Goal: Check status: Check status

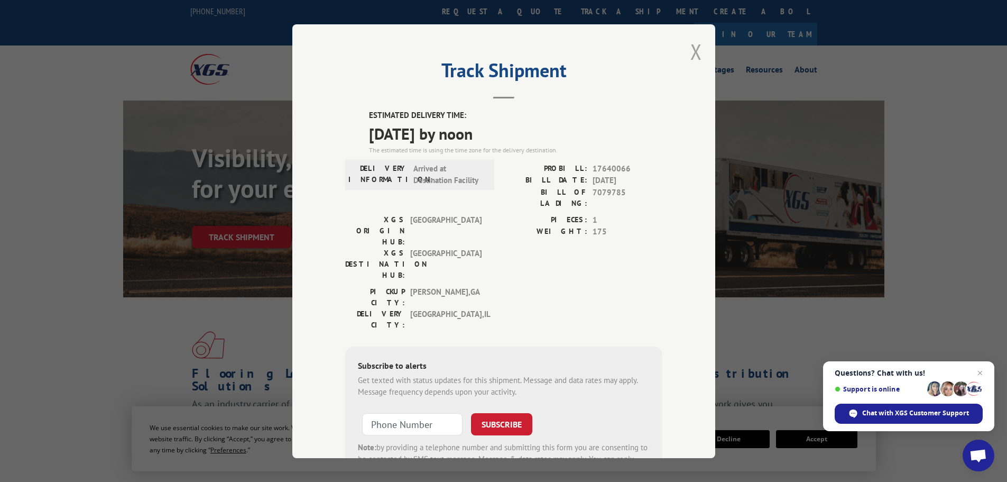
click at [693, 50] on button "Close modal" at bounding box center [696, 52] width 12 height 28
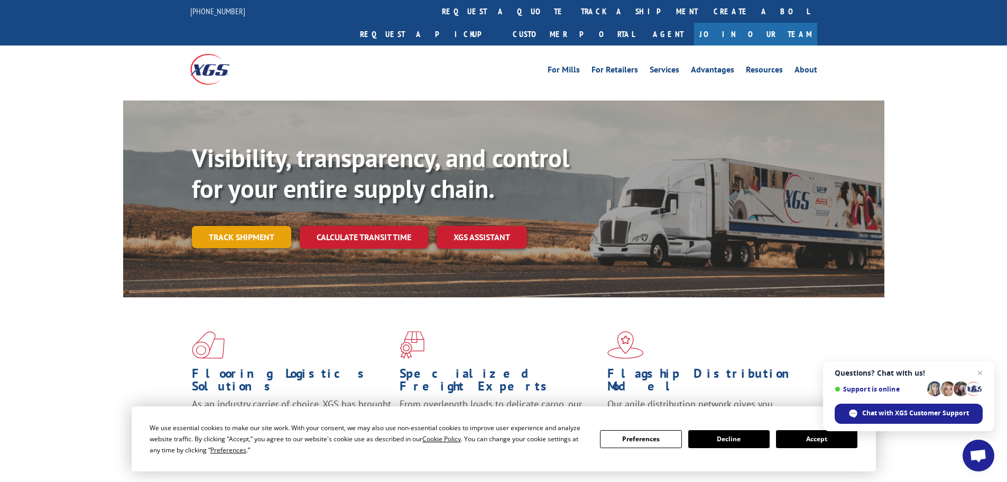
click at [243, 226] on link "Track shipment" at bounding box center [241, 237] width 99 height 22
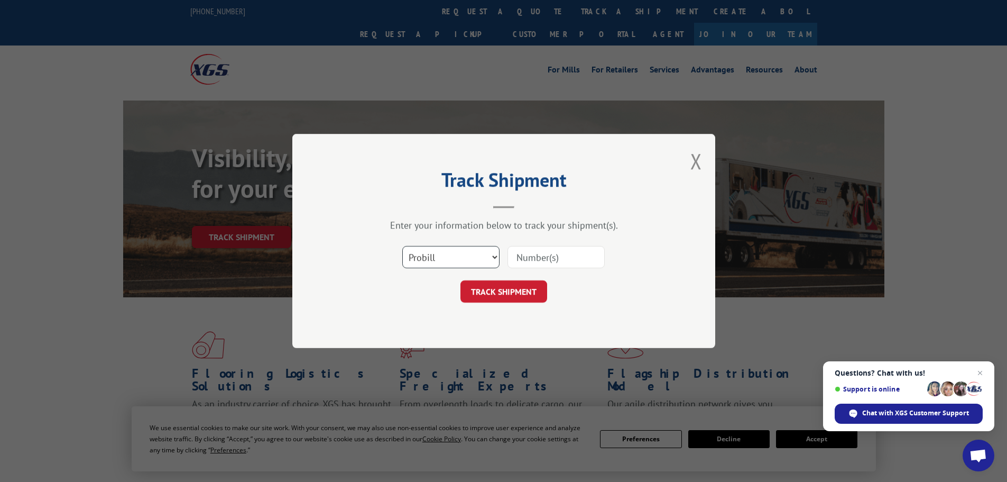
click at [450, 255] on select "Select category... Probill BOL PO" at bounding box center [450, 257] width 97 height 22
select select "bol"
click at [402, 246] on select "Select category... Probill BOL PO" at bounding box center [450, 257] width 97 height 22
click at [542, 248] on input at bounding box center [556, 257] width 97 height 22
click at [533, 262] on input at bounding box center [556, 257] width 97 height 22
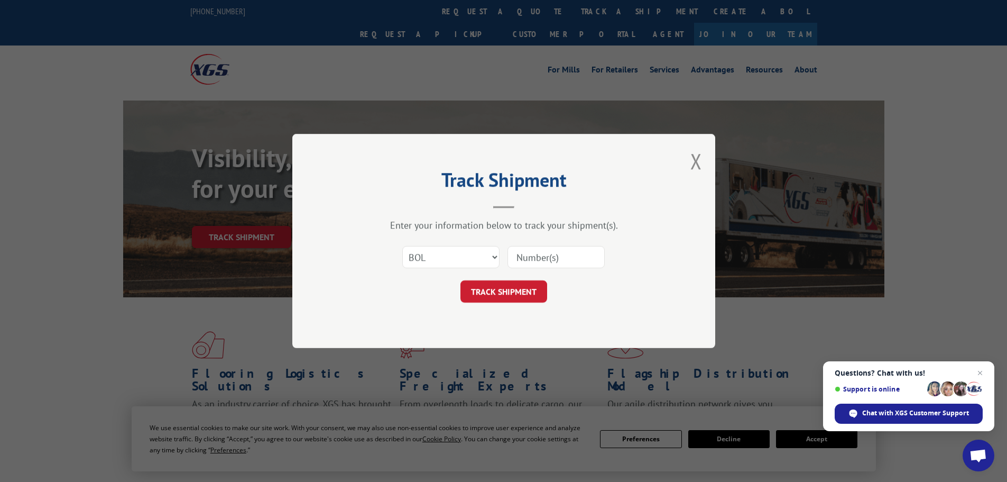
paste input "481711"
type input "481711"
click at [503, 287] on button "TRACK SHIPMENT" at bounding box center [504, 291] width 87 height 22
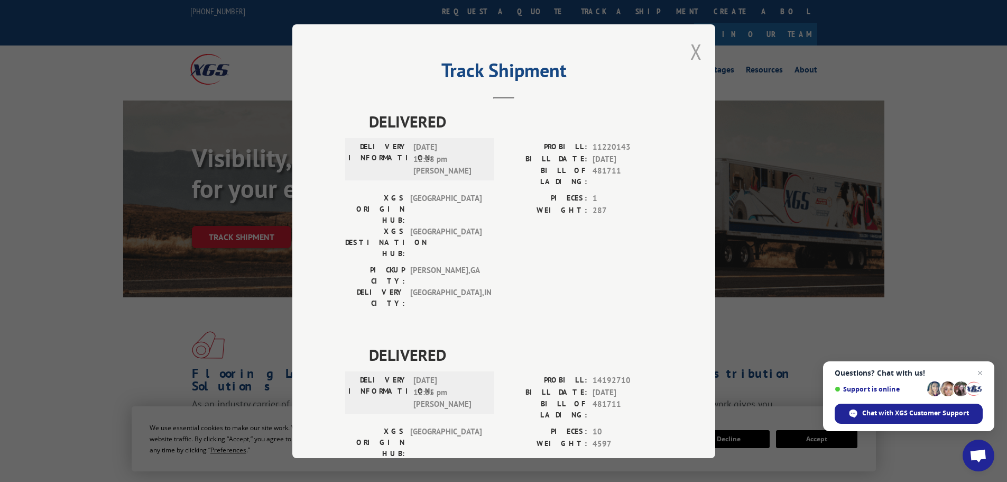
click at [691, 50] on button "Close modal" at bounding box center [696, 52] width 12 height 28
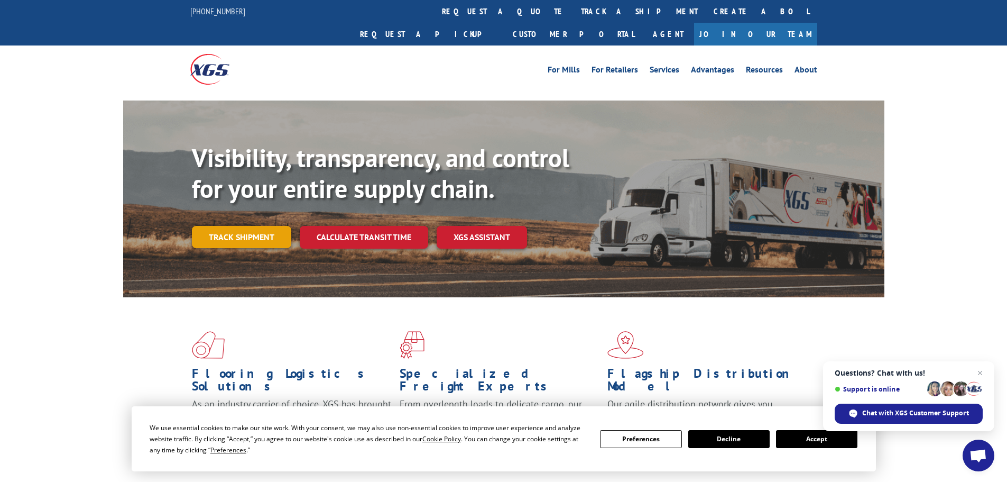
click at [227, 226] on link "Track shipment" at bounding box center [241, 237] width 99 height 22
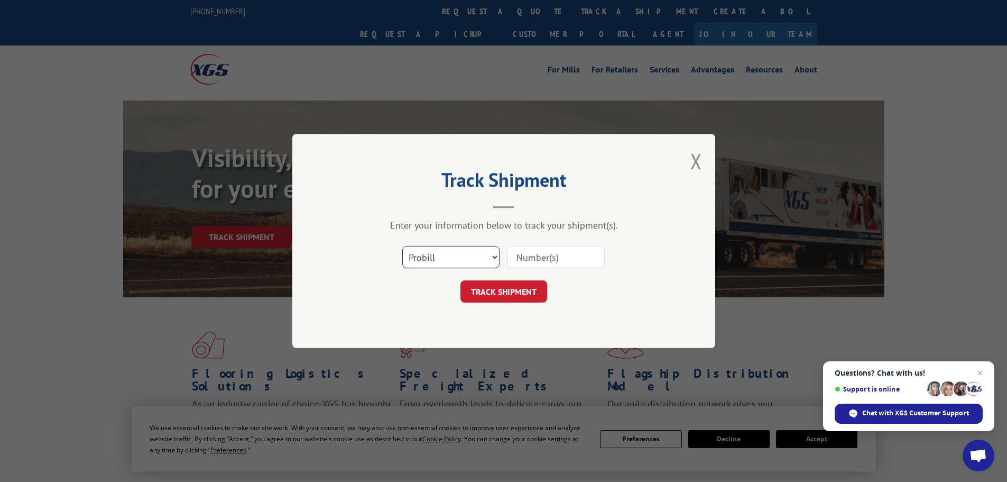
click at [432, 258] on select "Select category... Probill BOL PO" at bounding box center [450, 257] width 97 height 22
click at [402, 246] on select "Select category... Probill BOL PO" at bounding box center [450, 257] width 97 height 22
click at [535, 258] on input at bounding box center [556, 257] width 97 height 22
paste input "019170251009"
type input "019170251009"
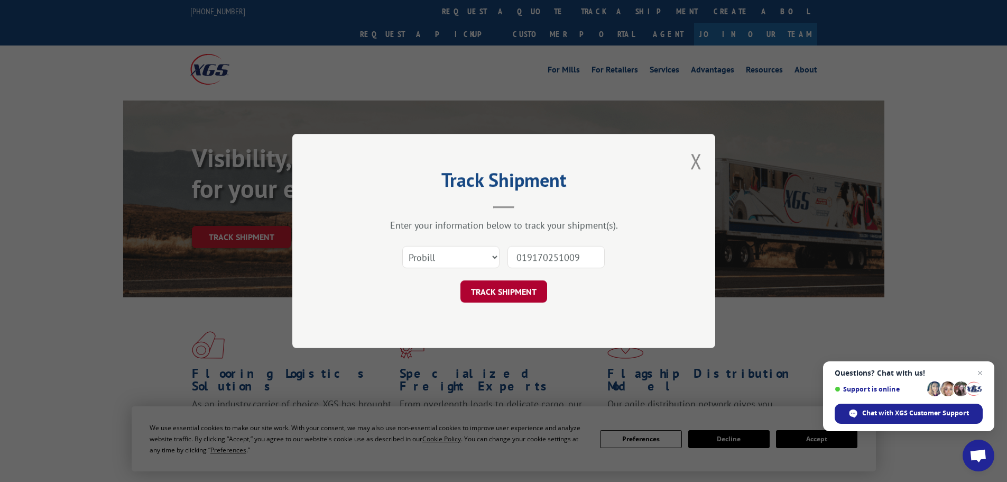
click at [503, 290] on button "TRACK SHIPMENT" at bounding box center [504, 291] width 87 height 22
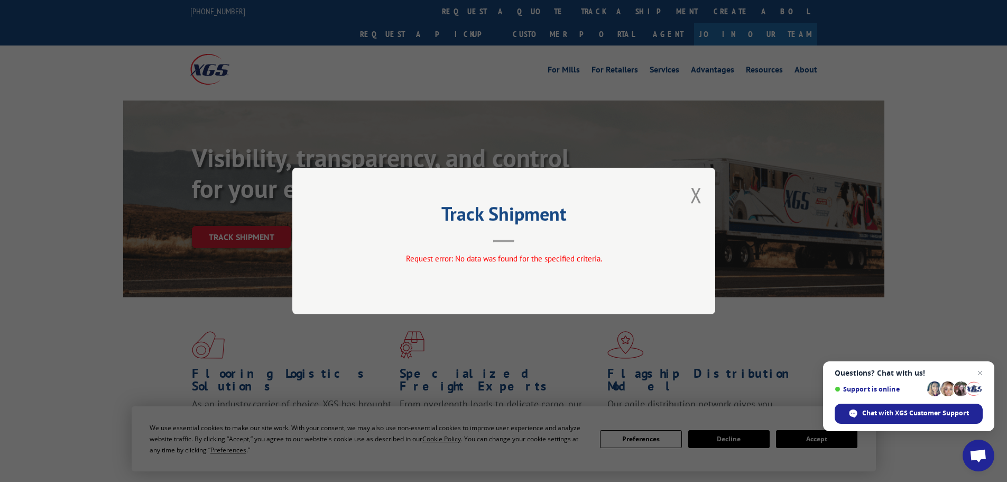
click at [696, 194] on button "Close modal" at bounding box center [696, 195] width 12 height 28
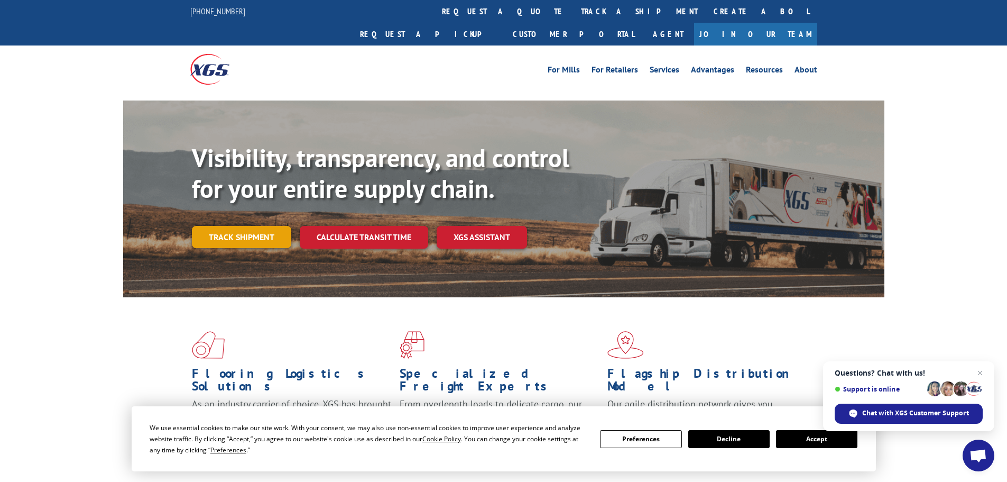
click at [231, 226] on link "Track shipment" at bounding box center [241, 237] width 99 height 22
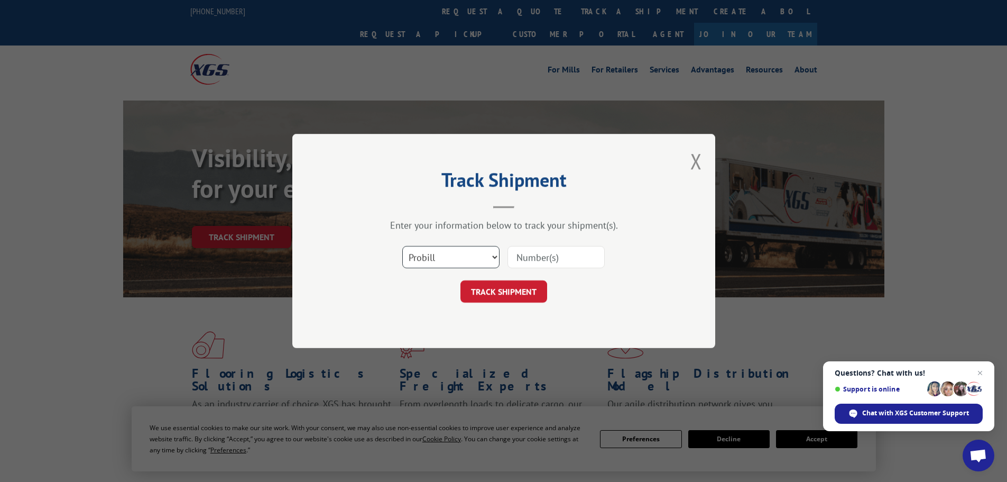
click at [446, 251] on select "Select category... Probill BOL PO" at bounding box center [450, 257] width 97 height 22
select select "po"
click at [402, 246] on select "Select category... Probill BOL PO" at bounding box center [450, 257] width 97 height 22
click at [531, 256] on input at bounding box center [556, 257] width 97 height 22
paste input "18546993"
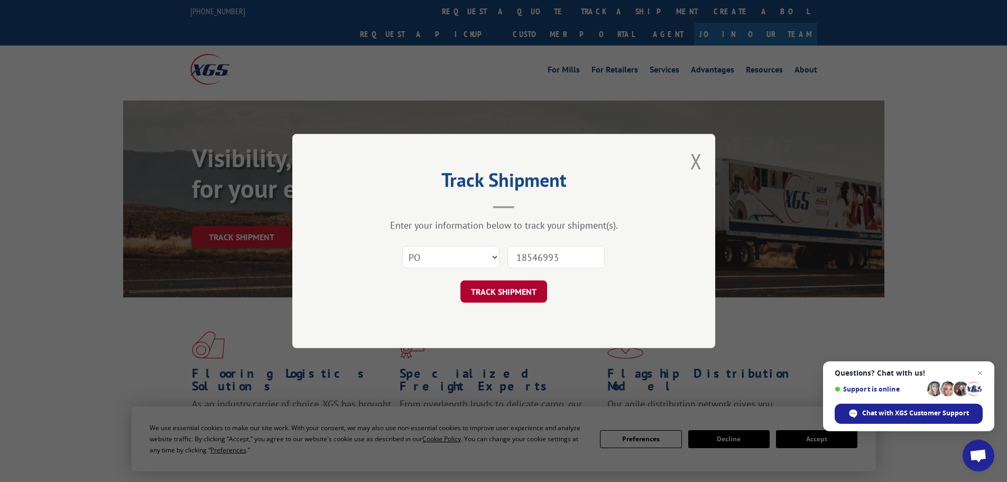
type input "18546993"
click at [482, 292] on button "TRACK SHIPMENT" at bounding box center [504, 291] width 87 height 22
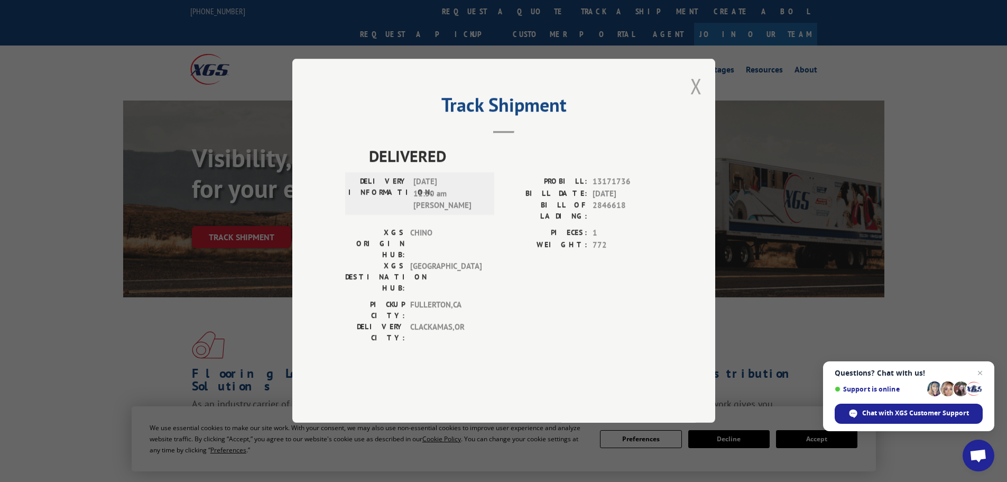
click at [696, 100] on button "Close modal" at bounding box center [696, 86] width 12 height 28
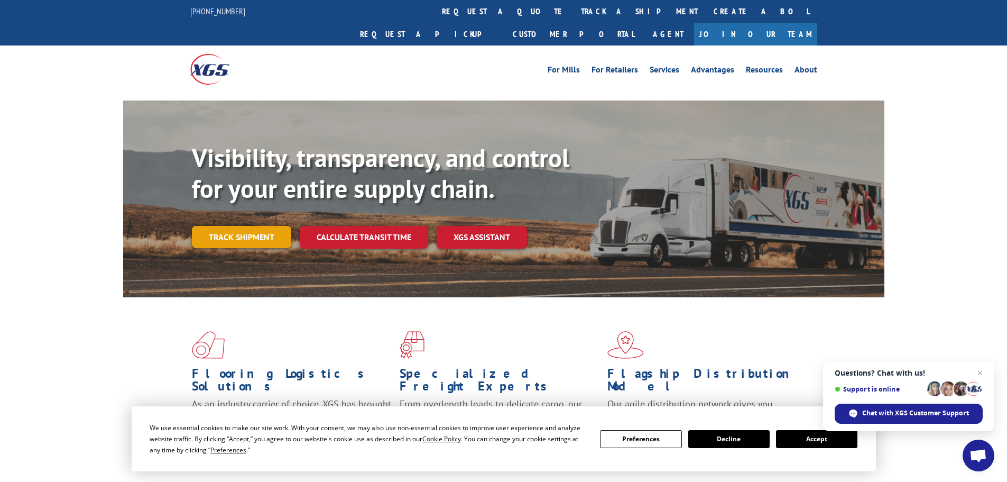
click at [242, 226] on link "Track shipment" at bounding box center [241, 237] width 99 height 22
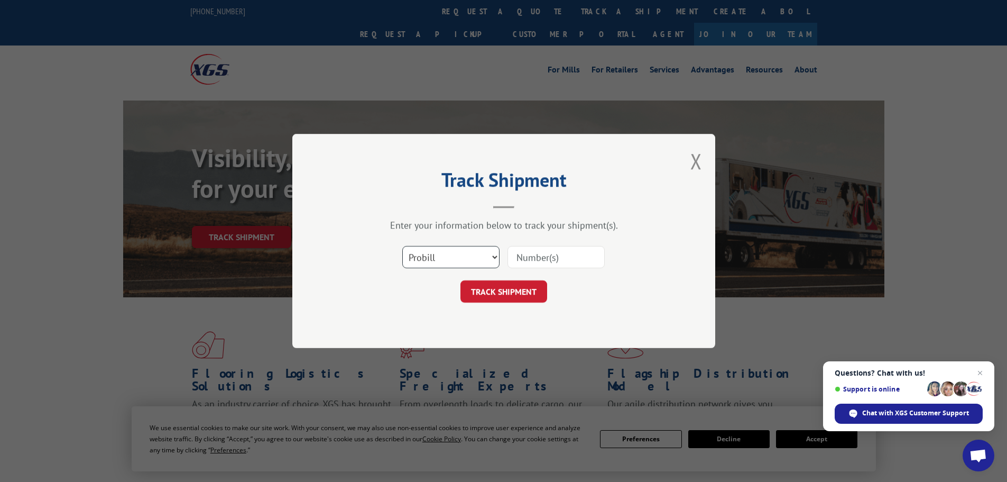
click at [448, 248] on select "Select category... Probill BOL PO" at bounding box center [450, 257] width 97 height 22
select select "bol"
click at [402, 246] on select "Select category... Probill BOL PO" at bounding box center [450, 257] width 97 height 22
click at [558, 260] on input at bounding box center [556, 257] width 97 height 22
paste input "5606215"
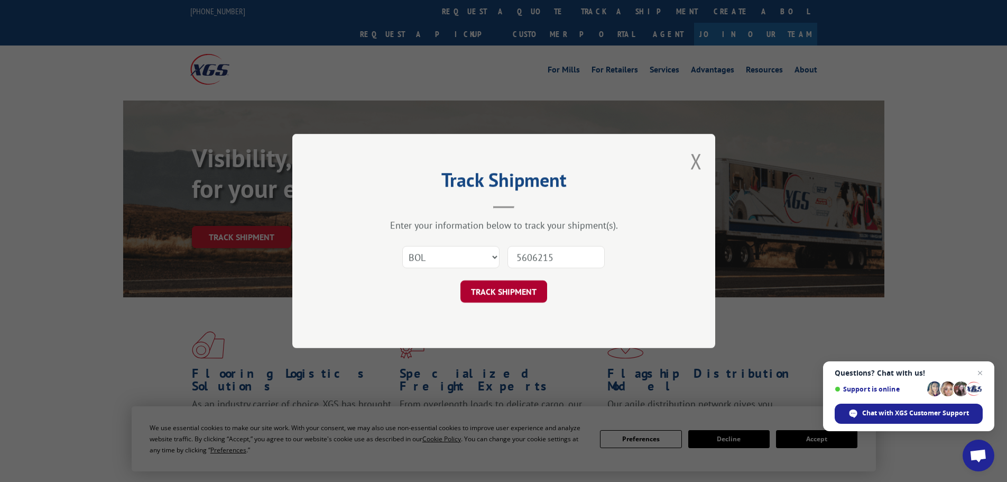
type input "5606215"
click at [506, 297] on button "TRACK SHIPMENT" at bounding box center [504, 291] width 87 height 22
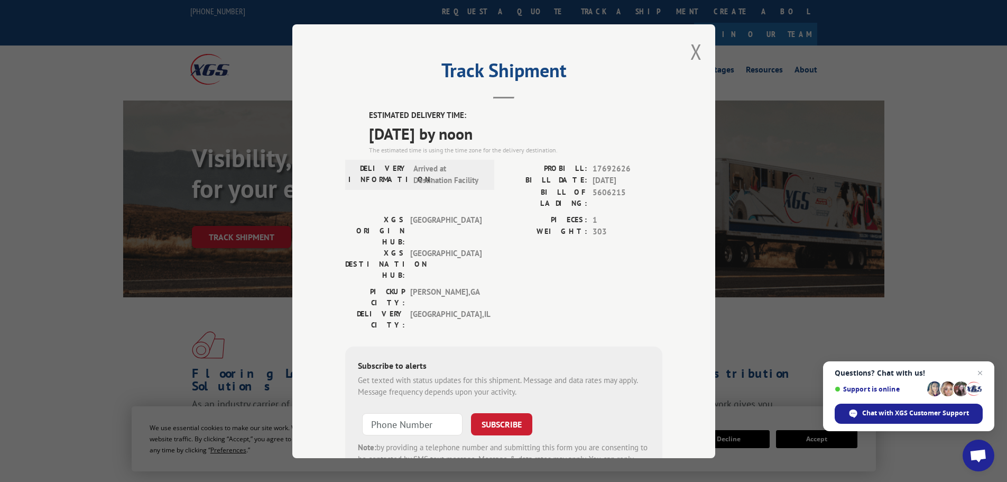
drag, startPoint x: 363, startPoint y: 117, endPoint x: 551, endPoint y: 131, distance: 188.2
click at [551, 131] on div "ESTIMATED DELIVERY TIME: [DATE] by noon The estimated time is using the time zo…" at bounding box center [503, 299] width 317 height 380
copy div "ESTIMATED DELIVERY TIME: [DATE] by noon"
click at [690, 45] on button "Close modal" at bounding box center [696, 52] width 12 height 28
